Goal: Information Seeking & Learning: Learn about a topic

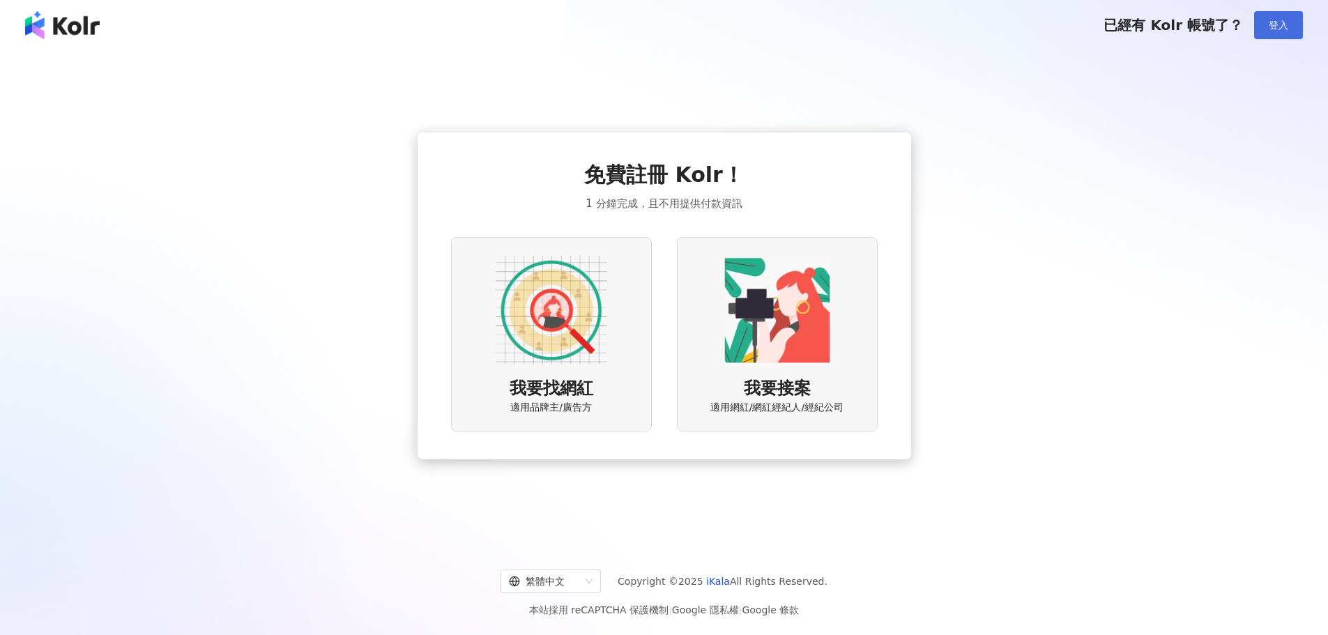
click at [1263, 29] on button "登入" at bounding box center [1278, 25] width 49 height 28
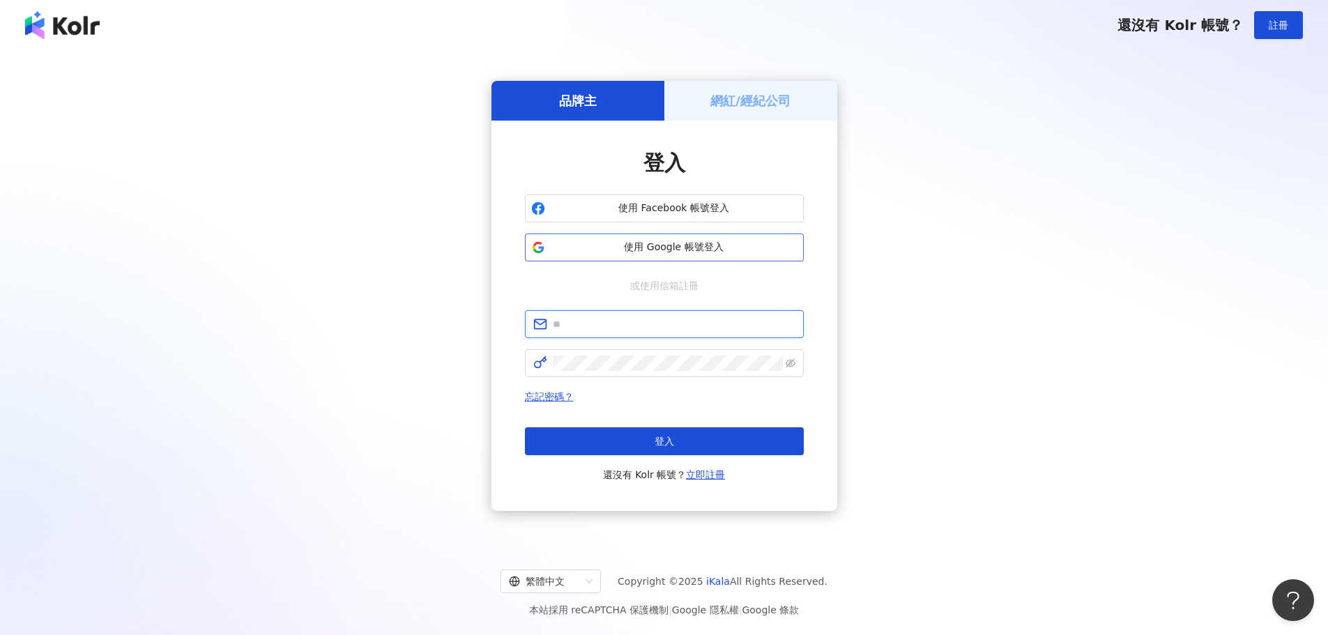
type input "**********"
click at [593, 443] on button "登入" at bounding box center [664, 441] width 279 height 28
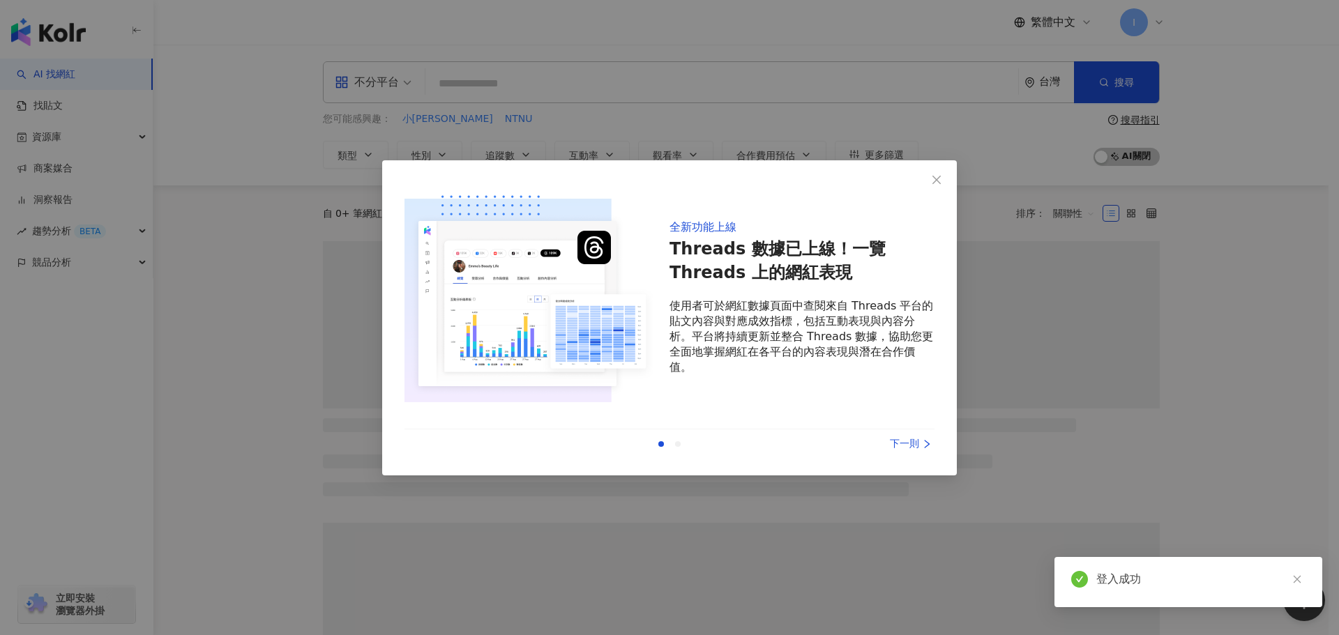
click at [933, 175] on icon "close" at bounding box center [936, 179] width 11 height 11
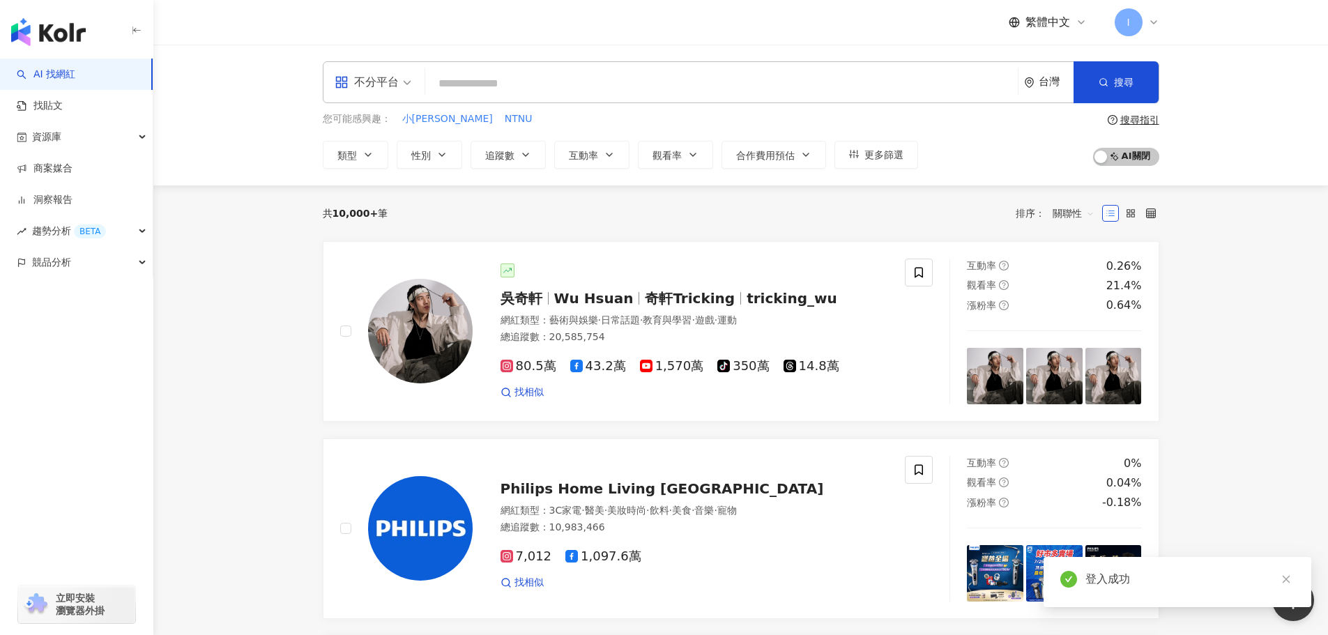
click at [568, 52] on div "不分平台 台灣 搜尋 您可能感興趣： 小戴[PERSON_NAME] NTNU 類型 性別 追蹤數 互動率 觀看率 合作費用預估 更多篩選 搜尋指引 AI 開…" at bounding box center [740, 115] width 1175 height 141
click at [575, 73] on input "search" at bounding box center [722, 83] width 582 height 26
type input "*"
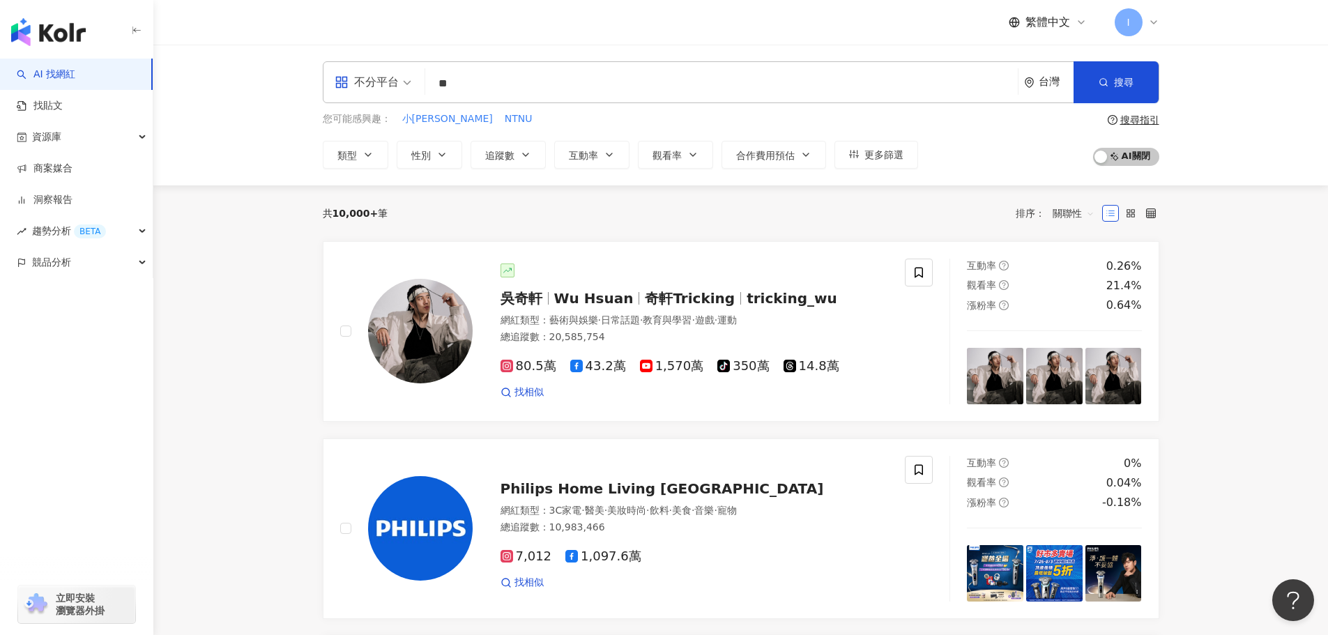
type input "*"
type input "***"
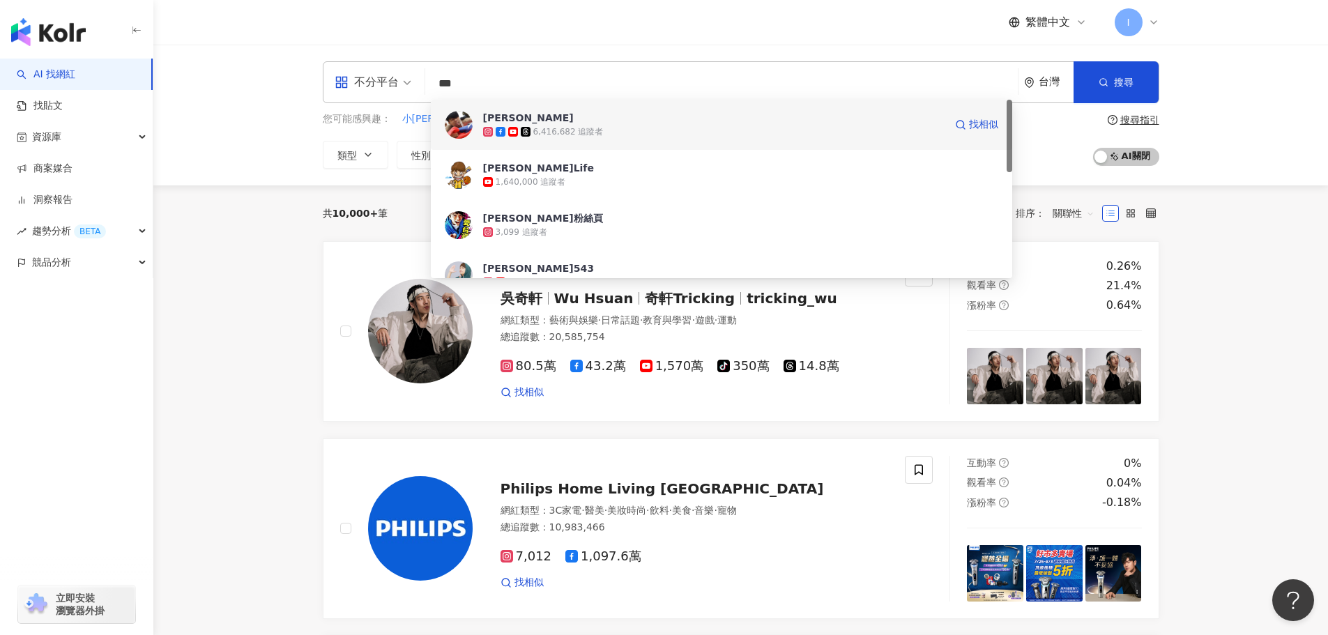
click at [712, 123] on span "[PERSON_NAME]" at bounding box center [714, 118] width 462 height 14
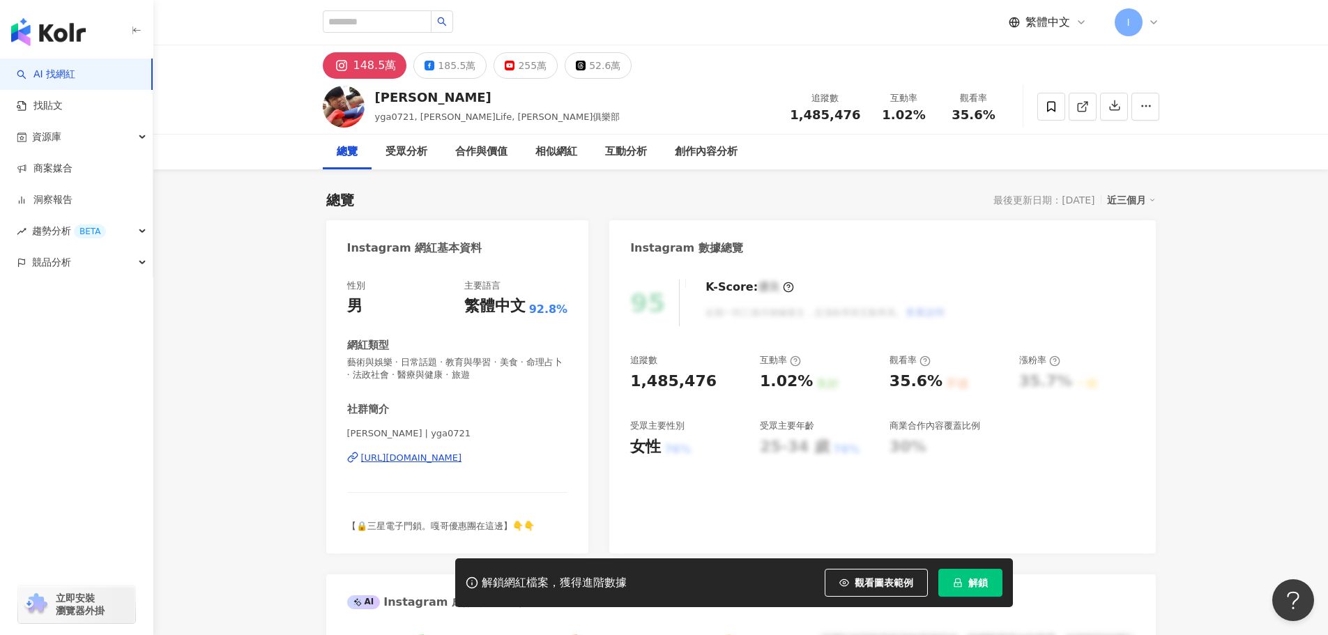
click at [972, 592] on button "解鎖" at bounding box center [971, 583] width 64 height 28
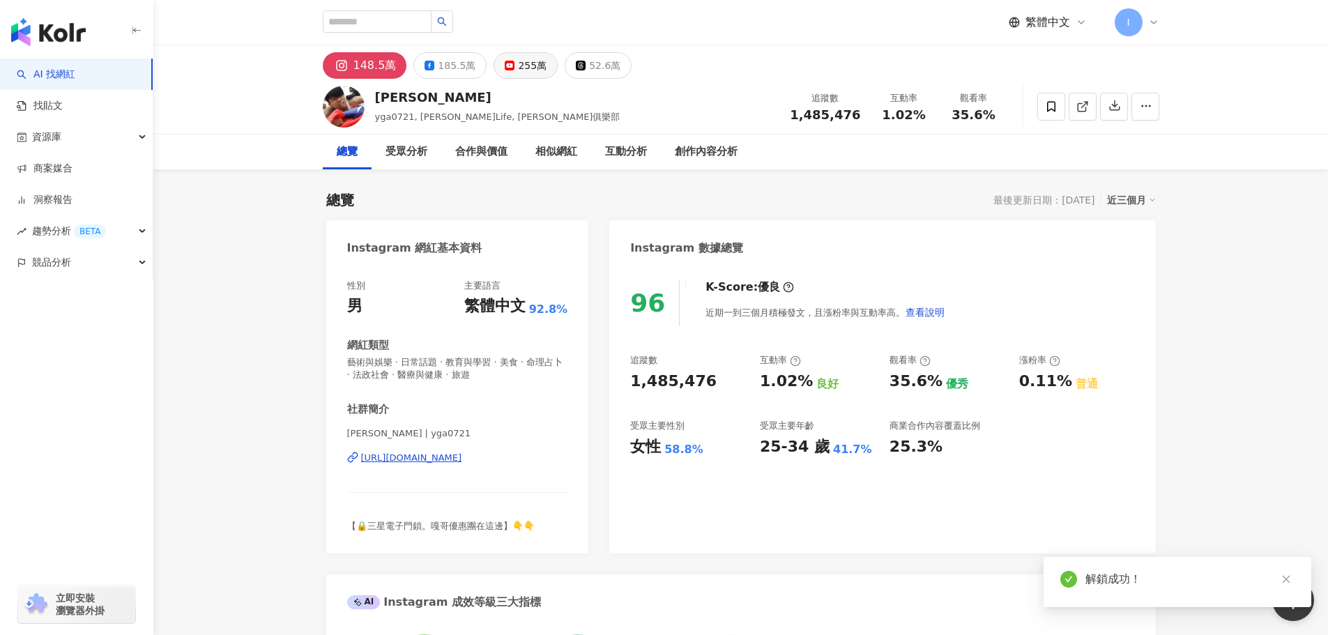
click at [510, 61] on button "255萬" at bounding box center [526, 65] width 64 height 26
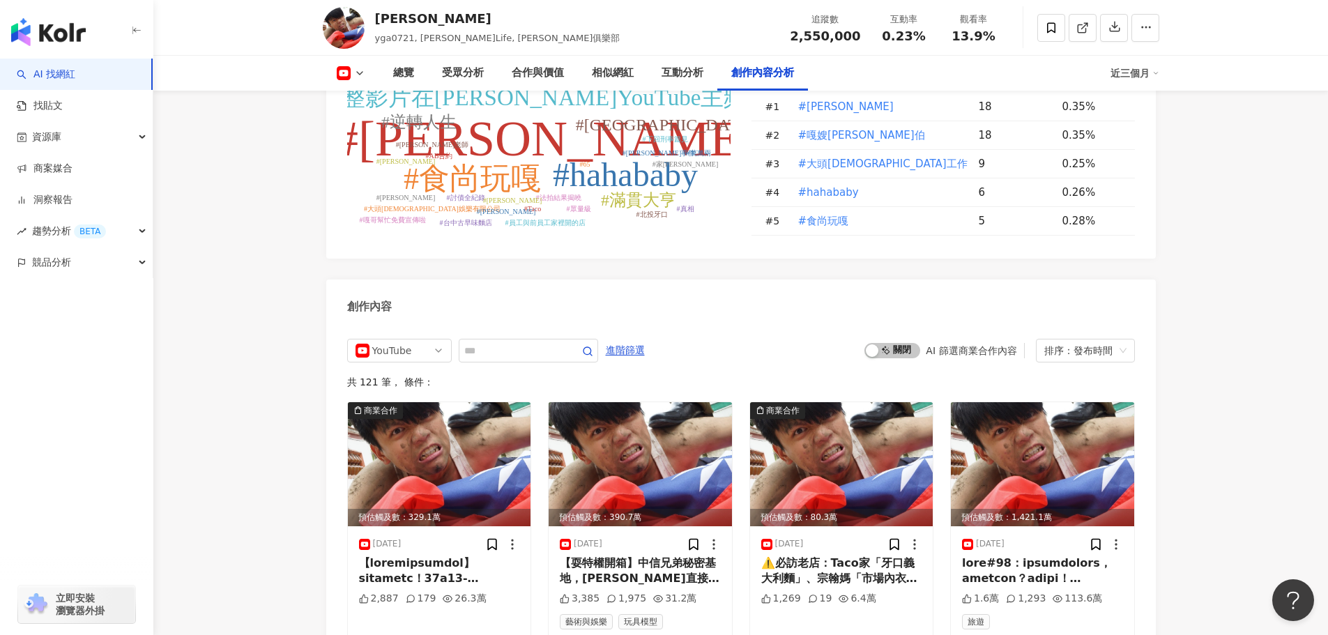
scroll to position [3682, 0]
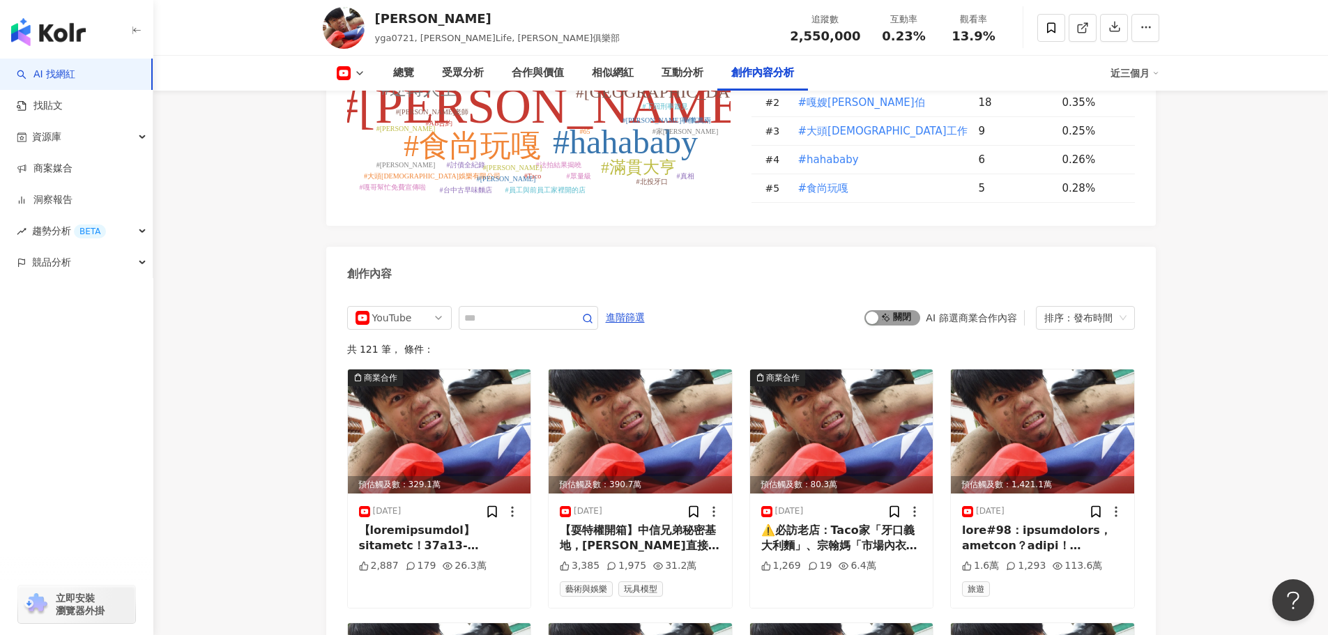
click at [876, 312] on div "button" at bounding box center [872, 318] width 13 height 13
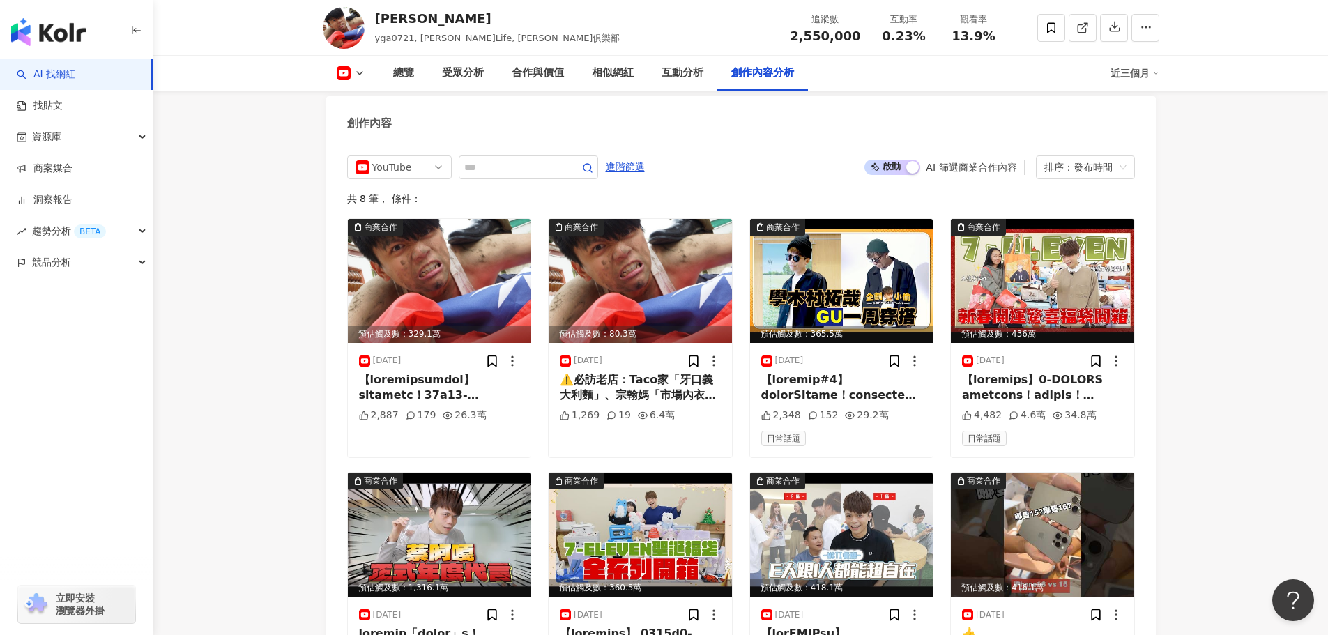
click at [1137, 74] on div "近三個月" at bounding box center [1135, 73] width 49 height 22
click at [1139, 105] on link "近三個月" at bounding box center [1141, 103] width 39 height 15
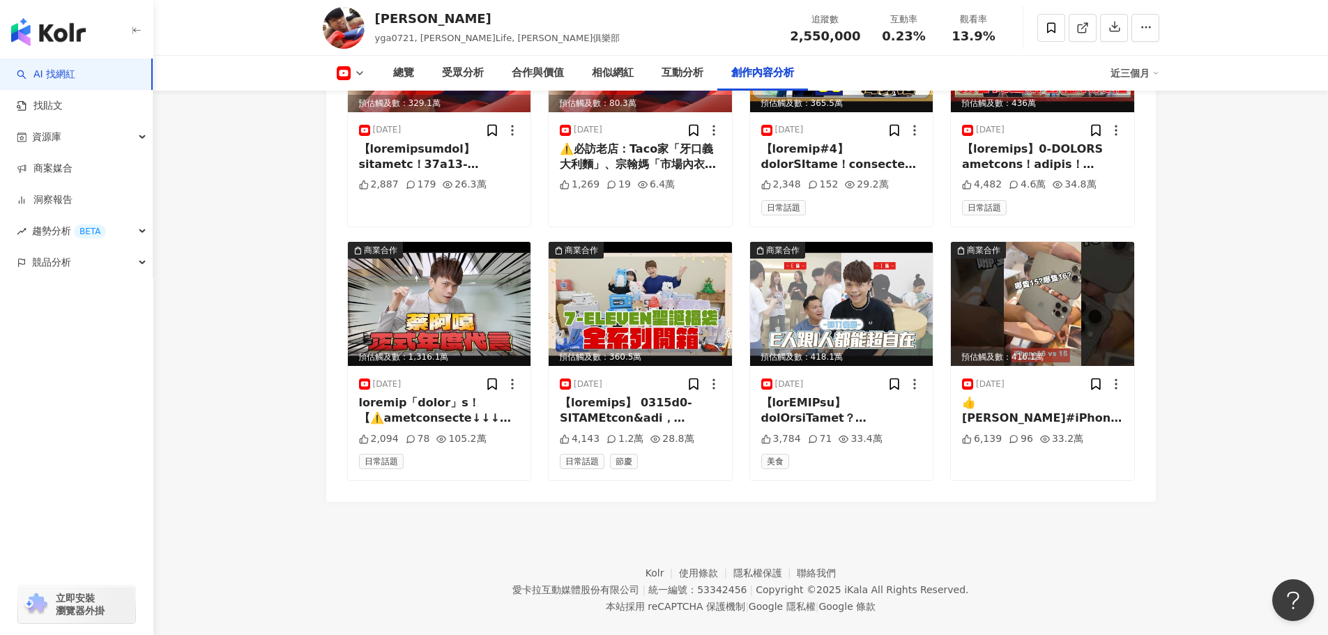
scroll to position [4080, 0]
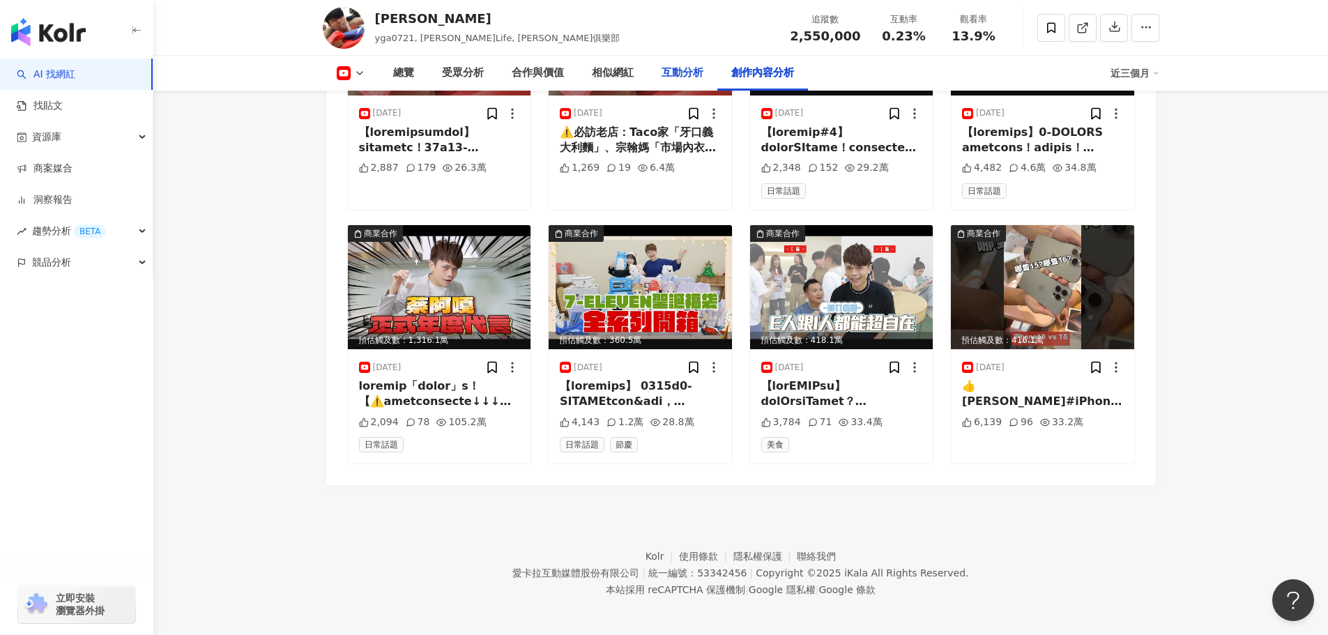
click at [675, 70] on div "互動分析" at bounding box center [683, 73] width 42 height 17
